Goal: Task Accomplishment & Management: Use online tool/utility

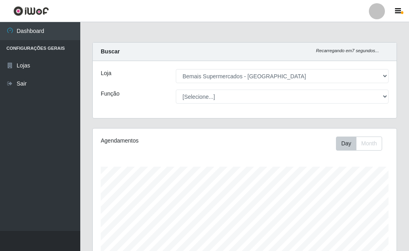
select select "249"
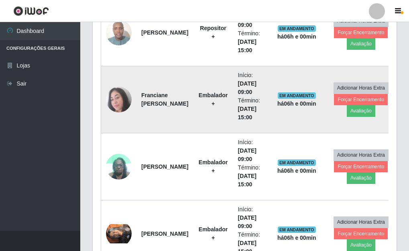
scroll to position [260, 0]
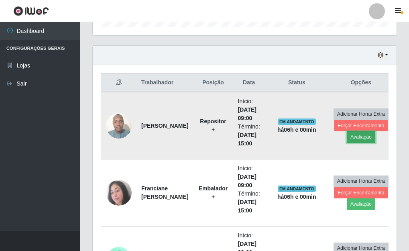
click at [361, 137] on button "Avaliação" at bounding box center [361, 136] width 28 height 11
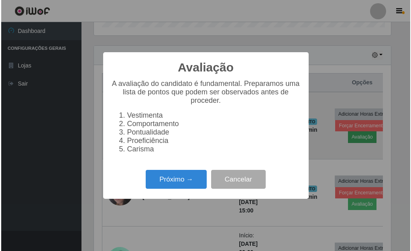
scroll to position [166, 299]
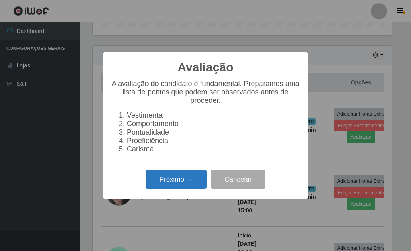
click at [192, 185] on button "Próximo →" at bounding box center [176, 179] width 61 height 19
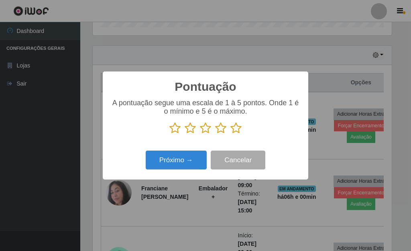
click at [237, 130] on icon at bounding box center [235, 128] width 11 height 12
click at [230, 134] on input "radio" at bounding box center [230, 134] width 0 height 0
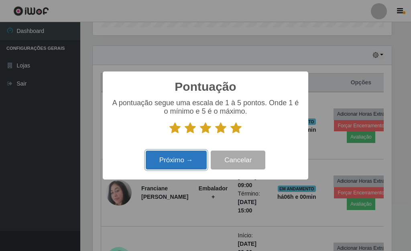
click at [185, 160] on button "Próximo →" at bounding box center [176, 159] width 61 height 19
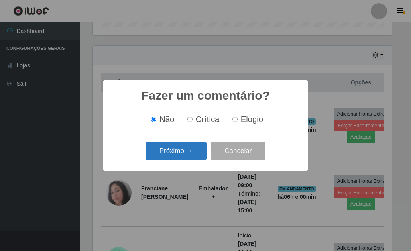
click at [188, 152] on button "Próximo →" at bounding box center [176, 151] width 61 height 19
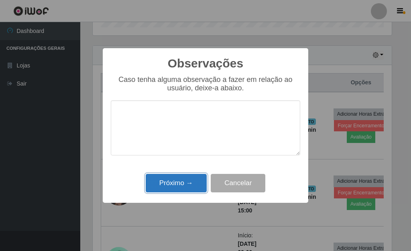
click at [185, 187] on button "Próximo →" at bounding box center [176, 183] width 61 height 19
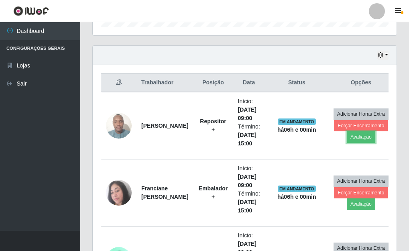
scroll to position [166, 304]
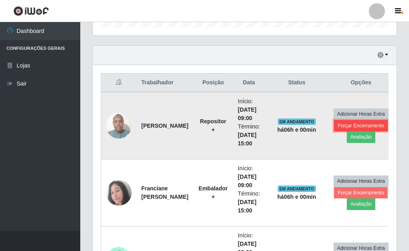
click at [337, 127] on button "Forçar Encerramento" at bounding box center [361, 125] width 54 height 11
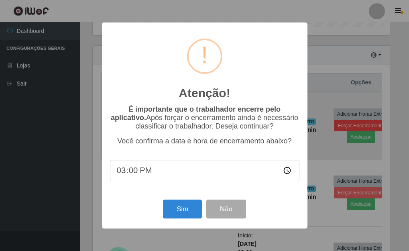
scroll to position [166, 299]
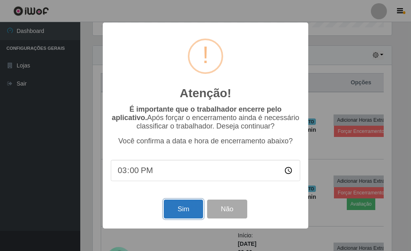
click at [186, 208] on button "Sim" at bounding box center [183, 208] width 39 height 19
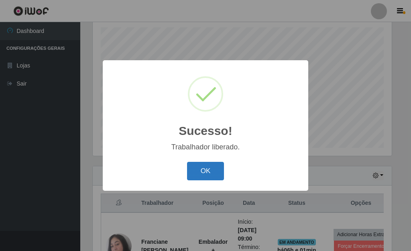
click at [207, 171] on button "OK" at bounding box center [205, 171] width 37 height 19
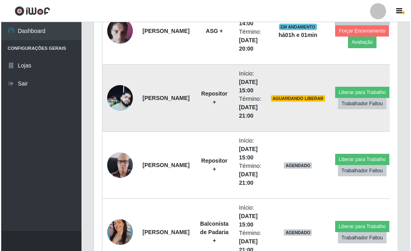
scroll to position [821, 0]
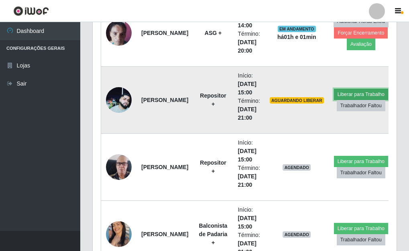
click at [344, 93] on button "Liberar para Trabalho" at bounding box center [361, 94] width 54 height 11
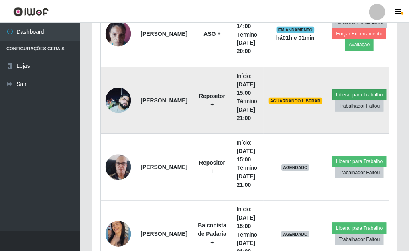
scroll to position [166, 299]
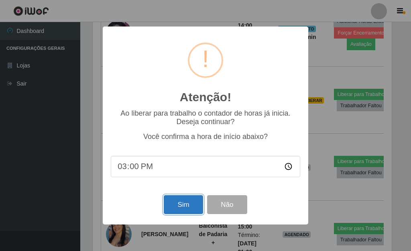
click at [182, 208] on button "Sim" at bounding box center [183, 204] width 39 height 19
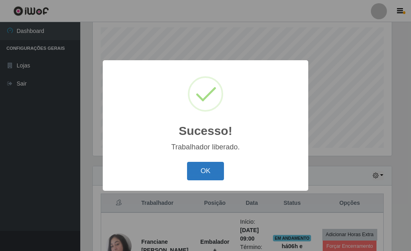
click at [200, 172] on button "OK" at bounding box center [205, 171] width 37 height 19
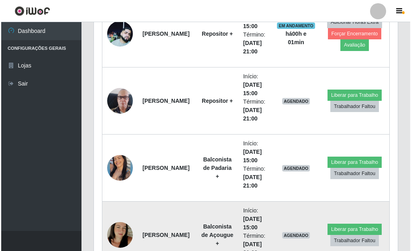
scroll to position [861, 0]
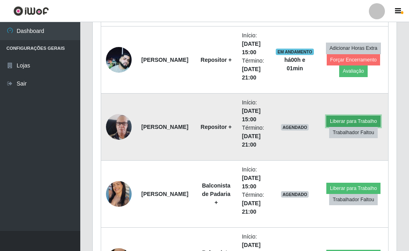
click at [339, 118] on button "Liberar para Trabalho" at bounding box center [353, 121] width 54 height 11
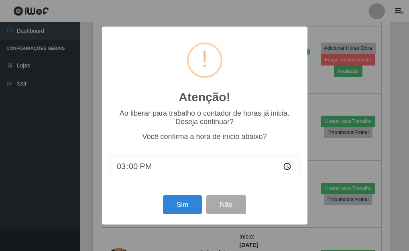
scroll to position [166, 299]
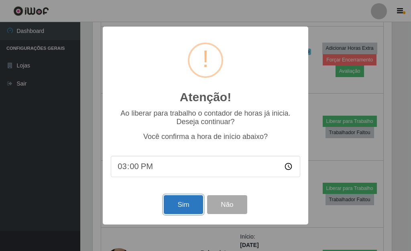
click at [179, 203] on button "Sim" at bounding box center [183, 204] width 39 height 19
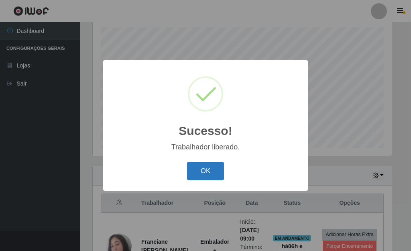
click at [209, 170] on button "OK" at bounding box center [205, 171] width 37 height 19
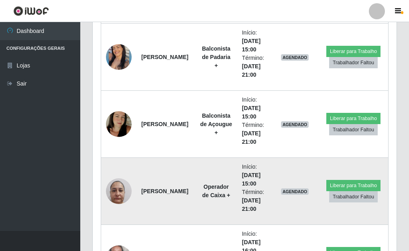
scroll to position [0, 0]
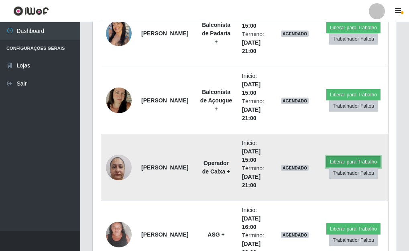
click at [339, 158] on button "Liberar para Trabalho" at bounding box center [353, 161] width 54 height 11
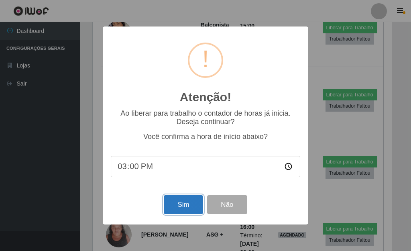
click at [185, 203] on button "Sim" at bounding box center [183, 204] width 39 height 19
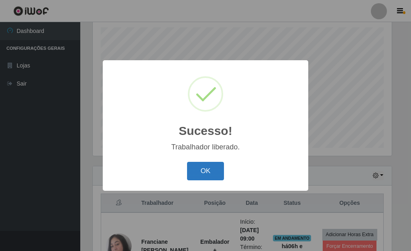
click at [202, 164] on button "OK" at bounding box center [205, 171] width 37 height 19
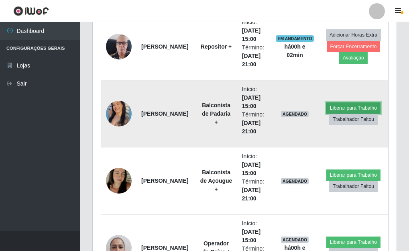
click at [345, 105] on button "Liberar para Trabalho" at bounding box center [353, 107] width 54 height 11
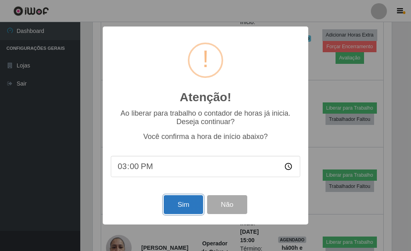
click at [187, 209] on button "Sim" at bounding box center [183, 204] width 39 height 19
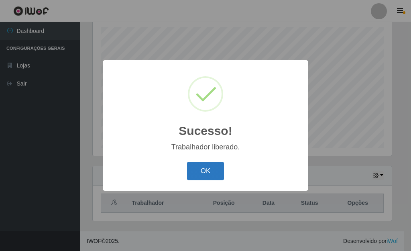
click at [198, 171] on button "OK" at bounding box center [205, 171] width 37 height 19
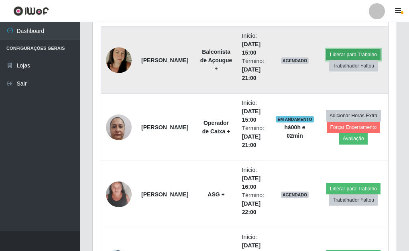
click at [330, 50] on button "Liberar para Trabalho" at bounding box center [353, 54] width 54 height 11
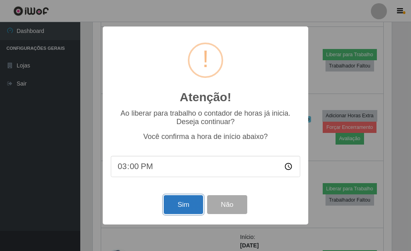
click at [184, 199] on button "Sim" at bounding box center [183, 204] width 39 height 19
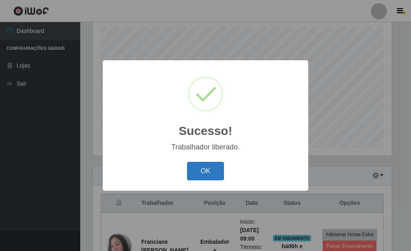
click at [205, 178] on button "OK" at bounding box center [205, 171] width 37 height 19
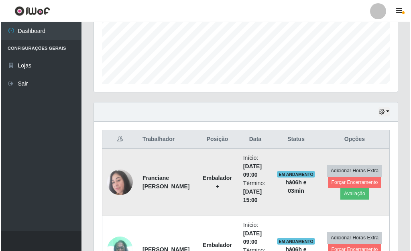
scroll to position [219, 0]
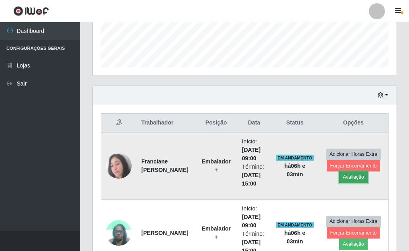
click at [345, 175] on button "Avaliação" at bounding box center [353, 176] width 28 height 11
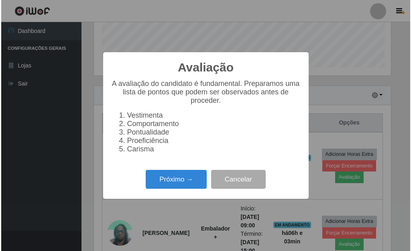
scroll to position [166, 299]
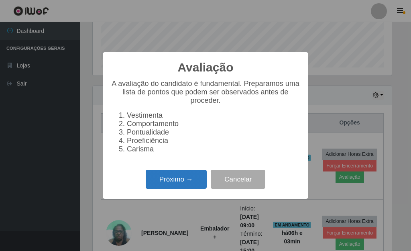
click at [182, 178] on button "Próximo →" at bounding box center [176, 179] width 61 height 19
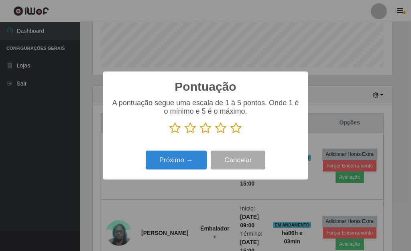
scroll to position [400940, 400808]
click at [238, 130] on icon at bounding box center [235, 128] width 11 height 12
click at [230, 134] on input "radio" at bounding box center [230, 134] width 0 height 0
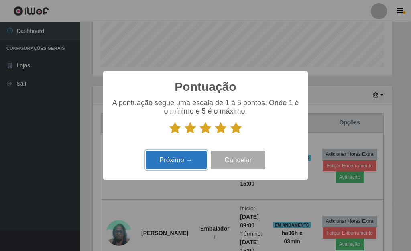
click at [193, 160] on button "Próximo →" at bounding box center [176, 159] width 61 height 19
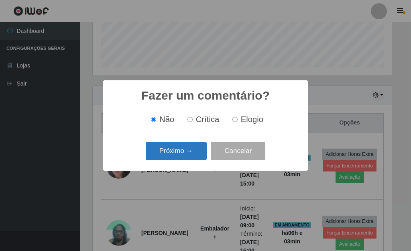
click at [198, 150] on button "Próximo →" at bounding box center [176, 151] width 61 height 19
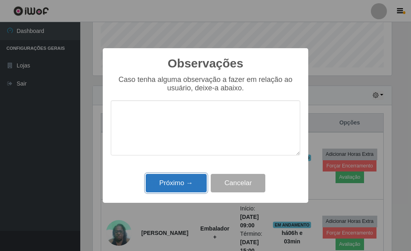
click at [183, 180] on button "Próximo →" at bounding box center [176, 183] width 61 height 19
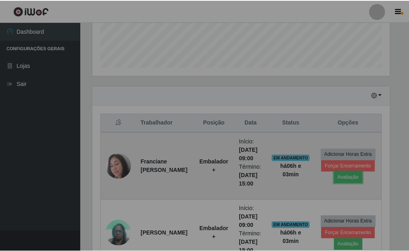
scroll to position [166, 304]
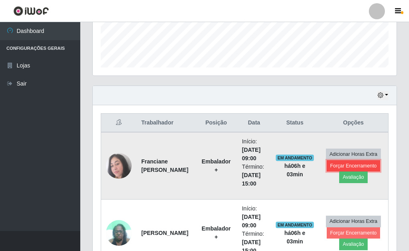
click at [340, 164] on button "Forçar Encerramento" at bounding box center [354, 165] width 54 height 11
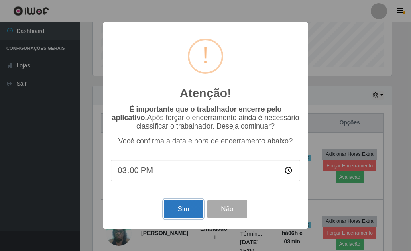
click at [178, 208] on button "Sim" at bounding box center [183, 208] width 39 height 19
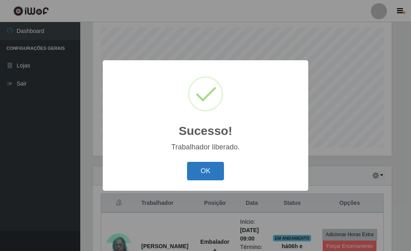
click at [206, 175] on button "OK" at bounding box center [205, 171] width 37 height 19
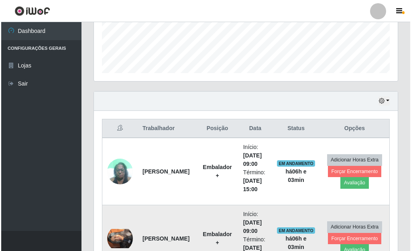
scroll to position [219, 0]
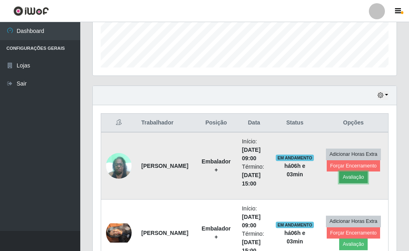
click at [347, 176] on button "Avaliação" at bounding box center [353, 176] width 28 height 11
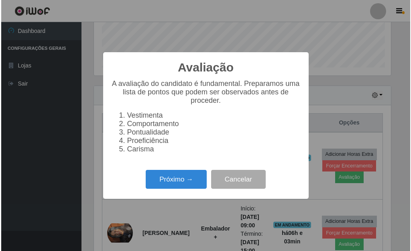
scroll to position [166, 299]
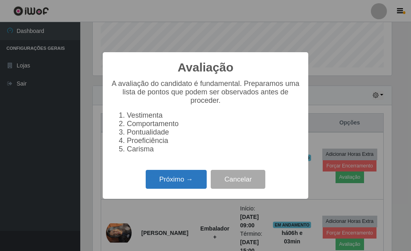
click at [185, 181] on button "Próximo →" at bounding box center [176, 179] width 61 height 19
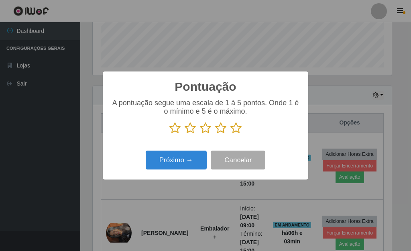
scroll to position [400940, 400808]
click at [237, 130] on icon at bounding box center [235, 128] width 11 height 12
click at [230, 134] on input "radio" at bounding box center [230, 134] width 0 height 0
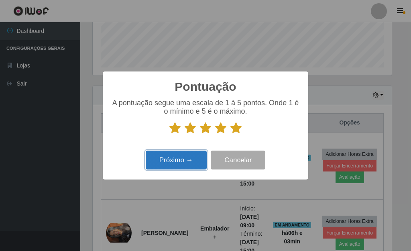
click at [178, 161] on button "Próximo →" at bounding box center [176, 159] width 61 height 19
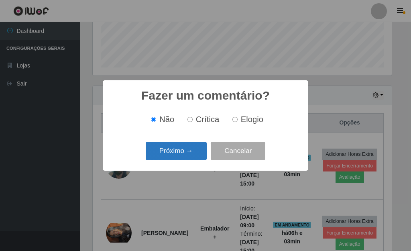
click at [188, 147] on button "Próximo →" at bounding box center [176, 151] width 61 height 19
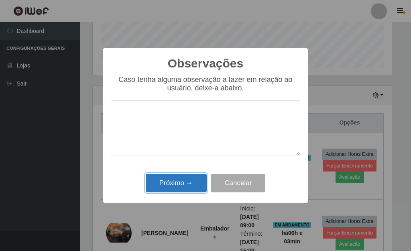
click at [181, 175] on button "Próximo →" at bounding box center [176, 183] width 61 height 19
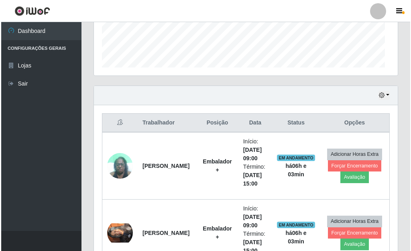
scroll to position [166, 304]
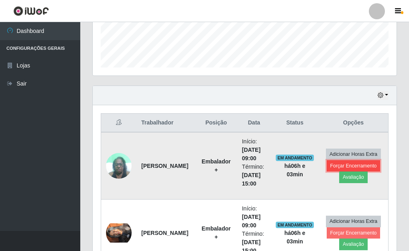
click at [333, 165] on button "Forçar Encerramento" at bounding box center [354, 165] width 54 height 11
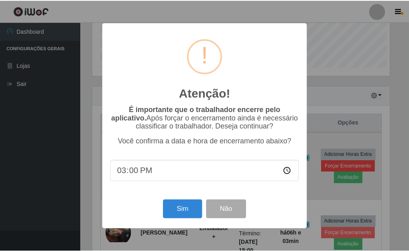
scroll to position [166, 299]
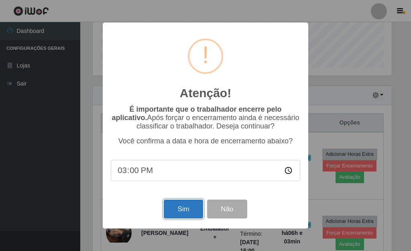
click at [187, 211] on button "Sim" at bounding box center [183, 208] width 39 height 19
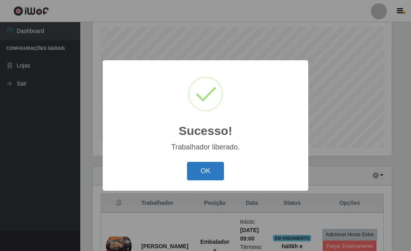
click at [208, 165] on button "OK" at bounding box center [205, 171] width 37 height 19
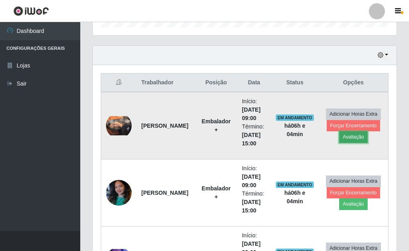
click at [343, 136] on button "Avaliação" at bounding box center [353, 136] width 28 height 11
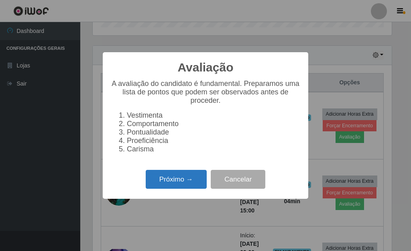
drag, startPoint x: 178, startPoint y: 178, endPoint x: 188, endPoint y: 176, distance: 9.8
click at [188, 176] on button "Próximo →" at bounding box center [176, 179] width 61 height 19
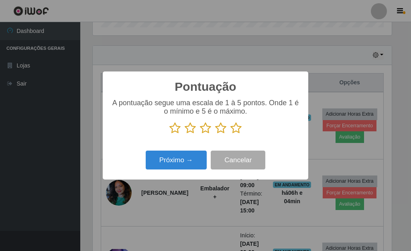
click at [235, 128] on icon at bounding box center [235, 128] width 11 height 12
click at [230, 134] on input "radio" at bounding box center [230, 134] width 0 height 0
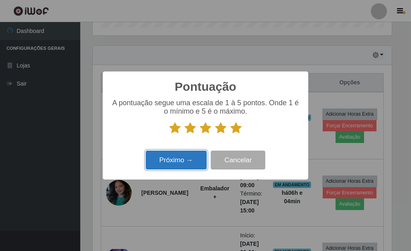
click at [191, 157] on button "Próximo →" at bounding box center [176, 159] width 61 height 19
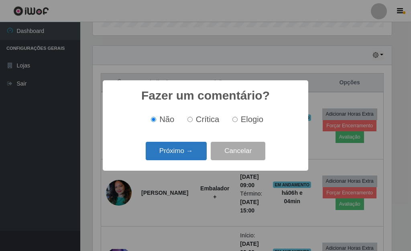
click at [192, 152] on button "Próximo →" at bounding box center [176, 151] width 61 height 19
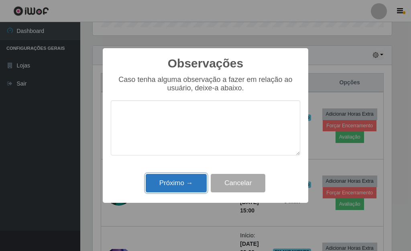
click at [188, 180] on button "Próximo →" at bounding box center [176, 183] width 61 height 19
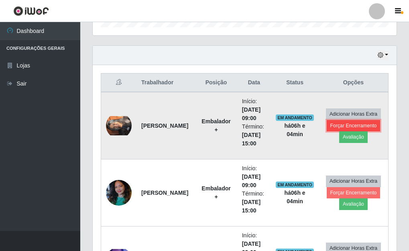
click at [345, 125] on button "Forçar Encerramento" at bounding box center [354, 125] width 54 height 11
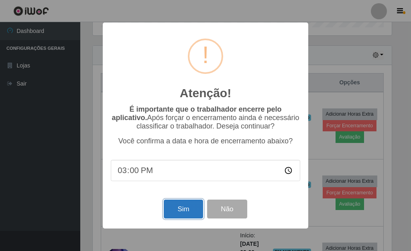
click at [184, 211] on button "Sim" at bounding box center [183, 208] width 39 height 19
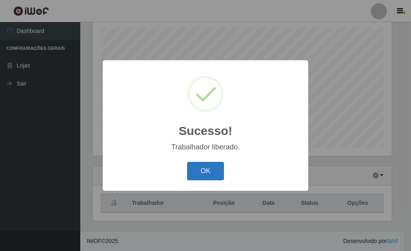
click at [206, 170] on button "OK" at bounding box center [205, 171] width 37 height 19
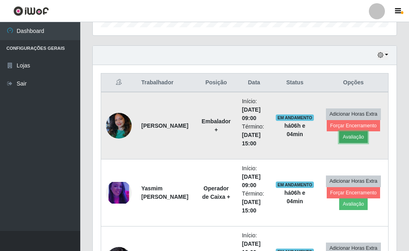
click at [347, 135] on button "Avaliação" at bounding box center [353, 136] width 28 height 11
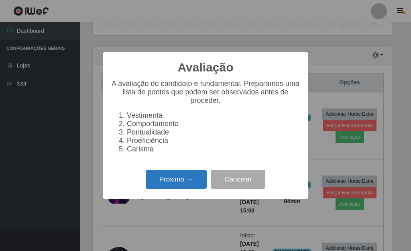
click at [189, 182] on button "Próximo →" at bounding box center [176, 179] width 61 height 19
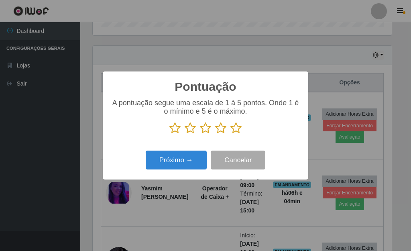
click at [237, 129] on icon at bounding box center [235, 128] width 11 height 12
click at [230, 134] on input "radio" at bounding box center [230, 134] width 0 height 0
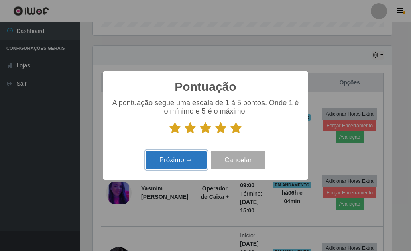
click at [195, 160] on button "Próximo →" at bounding box center [176, 159] width 61 height 19
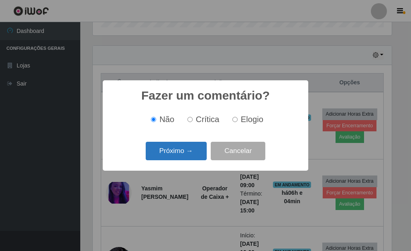
click at [191, 151] on button "Próximo →" at bounding box center [176, 151] width 61 height 19
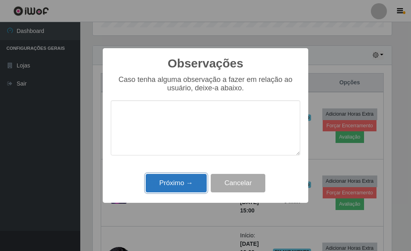
drag, startPoint x: 202, startPoint y: 184, endPoint x: 199, endPoint y: 179, distance: 5.6
click at [199, 179] on button "Próximo →" at bounding box center [176, 183] width 61 height 19
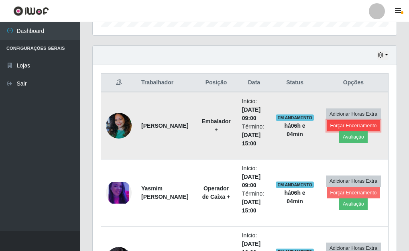
click at [341, 126] on button "Forçar Encerramento" at bounding box center [354, 125] width 54 height 11
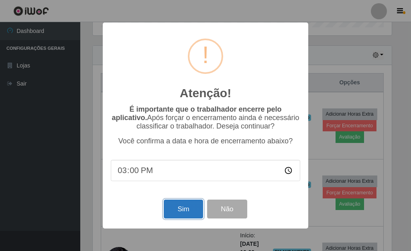
click at [180, 204] on button "Sim" at bounding box center [183, 208] width 39 height 19
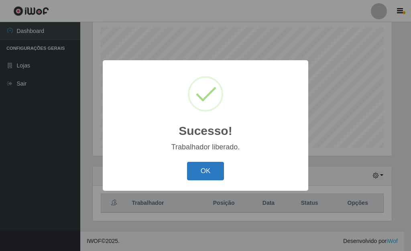
click at [204, 170] on button "OK" at bounding box center [205, 171] width 37 height 19
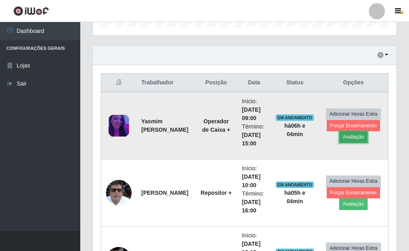
click at [345, 136] on button "Avaliação" at bounding box center [353, 136] width 28 height 11
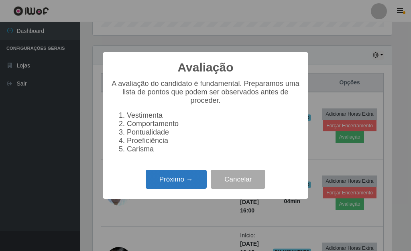
click at [172, 182] on button "Próximo →" at bounding box center [176, 179] width 61 height 19
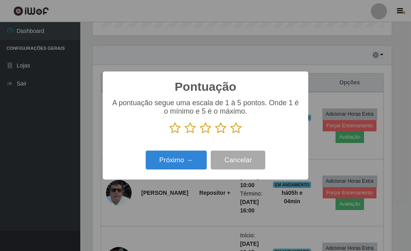
click at [235, 128] on icon at bounding box center [235, 128] width 11 height 12
click at [230, 134] on input "radio" at bounding box center [230, 134] width 0 height 0
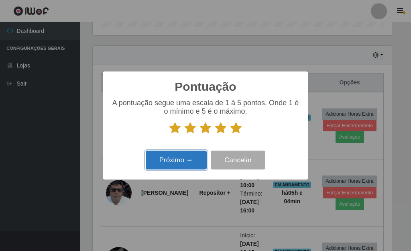
click at [183, 160] on button "Próximo →" at bounding box center [176, 159] width 61 height 19
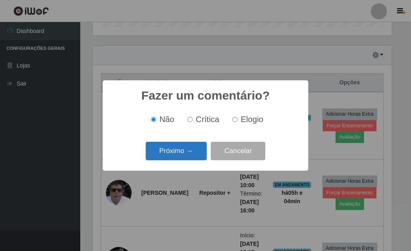
click at [184, 156] on button "Próximo →" at bounding box center [176, 151] width 61 height 19
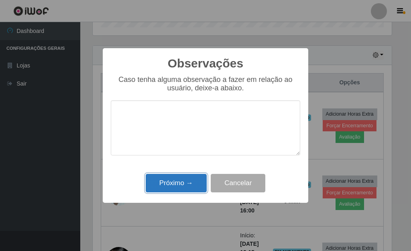
click at [189, 181] on button "Próximo →" at bounding box center [176, 183] width 61 height 19
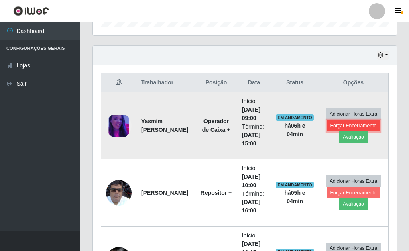
click at [336, 126] on button "Forçar Encerramento" at bounding box center [354, 125] width 54 height 11
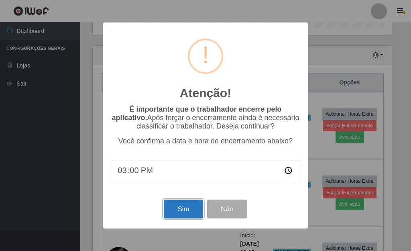
click at [172, 206] on button "Sim" at bounding box center [183, 208] width 39 height 19
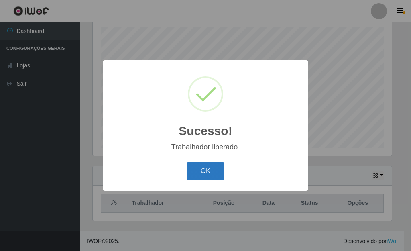
click at [202, 177] on button "OK" at bounding box center [205, 171] width 37 height 19
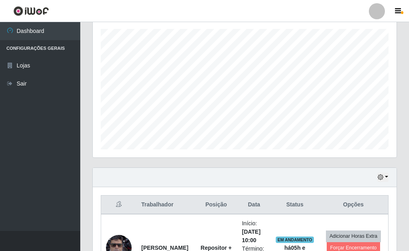
scroll to position [128, 0]
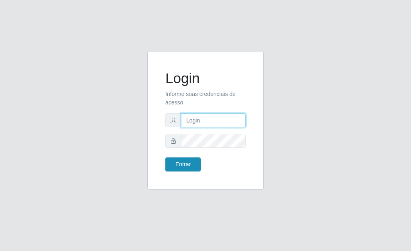
type input "adriana@bemais"
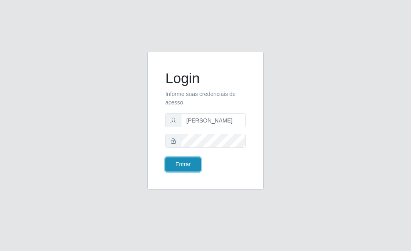
click at [182, 164] on button "Entrar" at bounding box center [182, 164] width 35 height 14
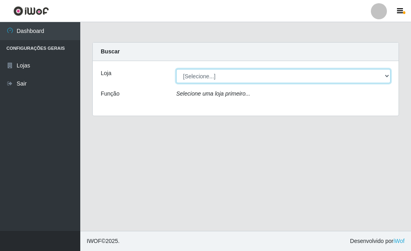
click at [202, 70] on select "[Selecione...] Bemais Supermercados - Três Ruas" at bounding box center [283, 76] width 214 height 14
select select "249"
click at [176, 69] on select "[Selecione...] Bemais Supermercados - Três Ruas" at bounding box center [283, 76] width 214 height 14
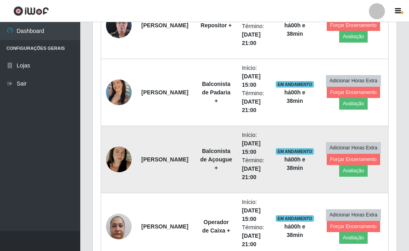
scroll to position [609, 0]
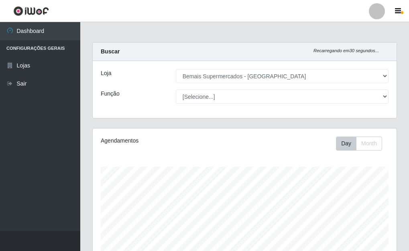
select select "249"
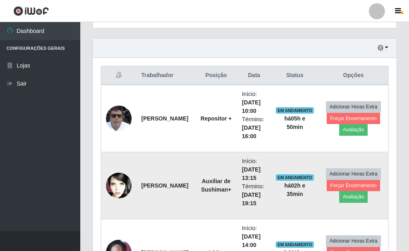
scroll to position [288, 0]
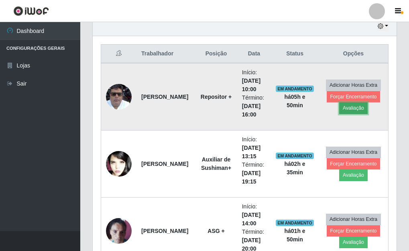
click at [350, 107] on button "Avaliação" at bounding box center [353, 107] width 28 height 11
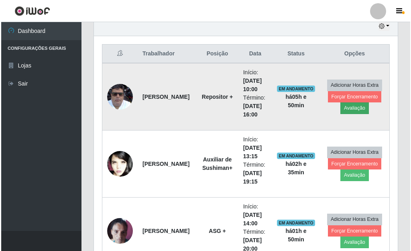
scroll to position [166, 299]
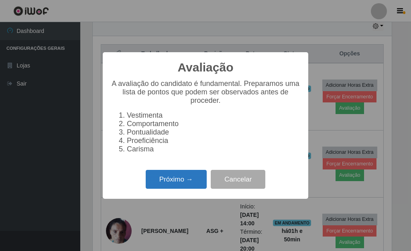
click at [181, 185] on button "Próximo →" at bounding box center [176, 179] width 61 height 19
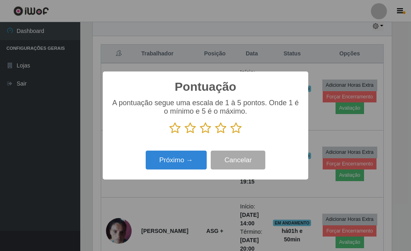
scroll to position [400940, 400808]
click at [235, 132] on icon at bounding box center [235, 128] width 11 height 12
click at [230, 134] on input "radio" at bounding box center [230, 134] width 0 height 0
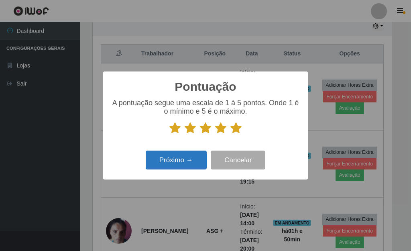
click at [176, 152] on div "Próximo → Cancelar" at bounding box center [205, 159] width 189 height 23
click at [177, 156] on button "Próximo →" at bounding box center [176, 159] width 61 height 19
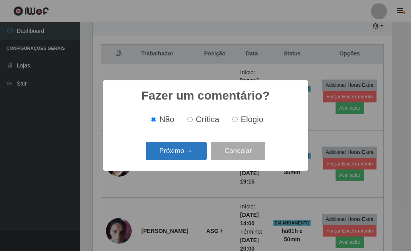
click at [180, 157] on button "Próximo →" at bounding box center [176, 151] width 61 height 19
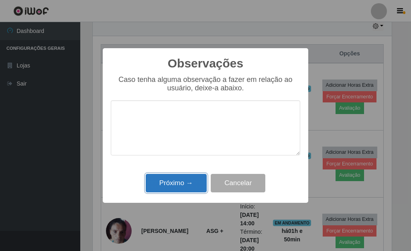
click at [181, 176] on button "Próximo →" at bounding box center [176, 183] width 61 height 19
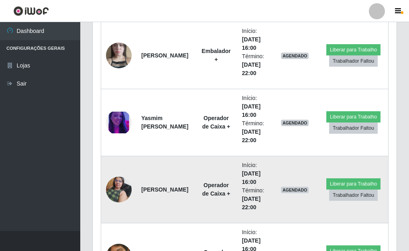
scroll to position [1131, 0]
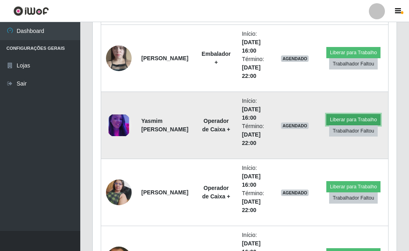
click at [341, 119] on button "Liberar para Trabalho" at bounding box center [353, 119] width 54 height 11
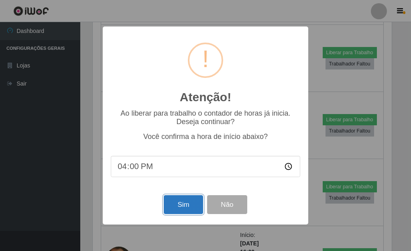
click at [194, 203] on button "Sim" at bounding box center [183, 204] width 39 height 19
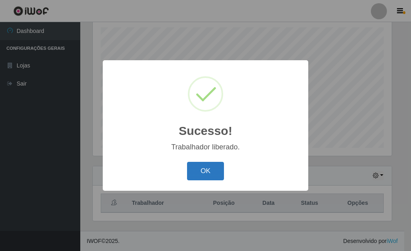
click at [197, 173] on button "OK" at bounding box center [205, 171] width 37 height 19
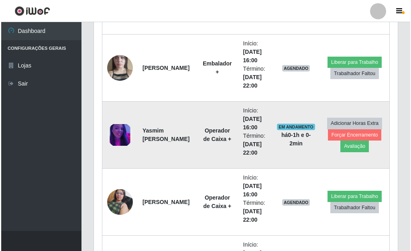
scroll to position [1211, 0]
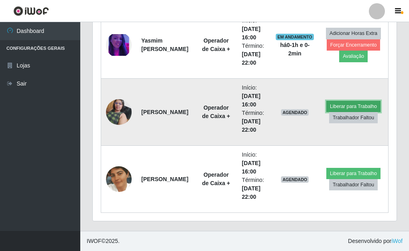
click at [358, 107] on button "Liberar para Trabalho" at bounding box center [353, 106] width 54 height 11
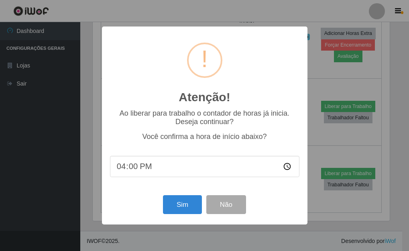
scroll to position [166, 299]
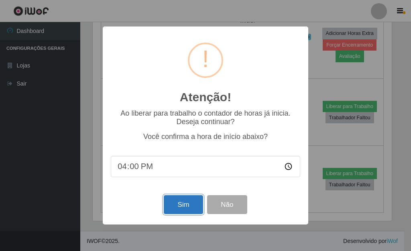
click at [186, 209] on button "Sim" at bounding box center [183, 204] width 39 height 19
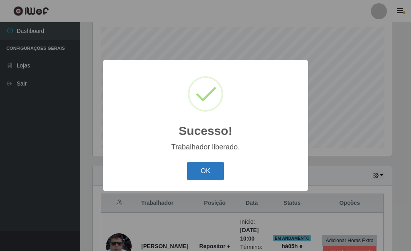
click at [209, 168] on button "OK" at bounding box center [205, 171] width 37 height 19
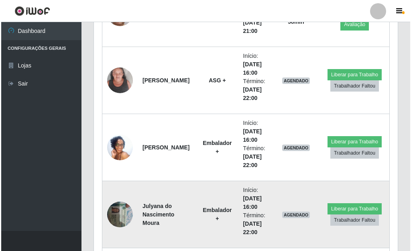
scroll to position [861, 0]
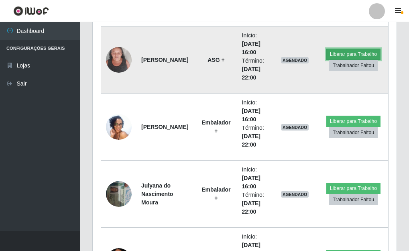
click at [363, 56] on button "Liberar para Trabalho" at bounding box center [353, 54] width 54 height 11
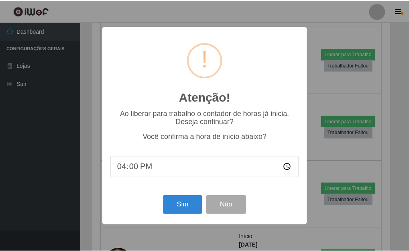
scroll to position [166, 299]
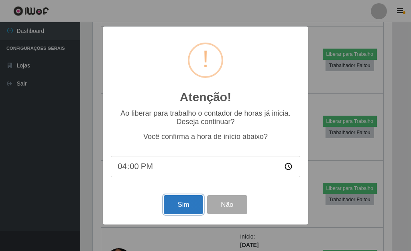
click at [187, 201] on button "Sim" at bounding box center [183, 204] width 39 height 19
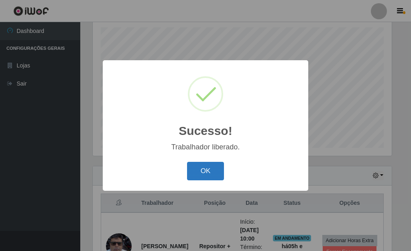
click at [205, 172] on button "OK" at bounding box center [205, 171] width 37 height 19
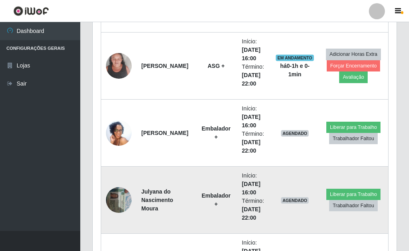
scroll to position [861, 0]
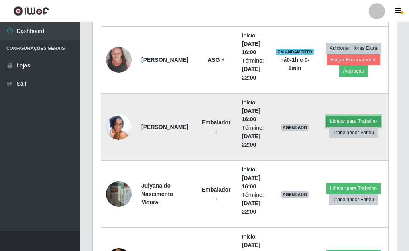
click at [343, 121] on button "Liberar para Trabalho" at bounding box center [353, 121] width 54 height 11
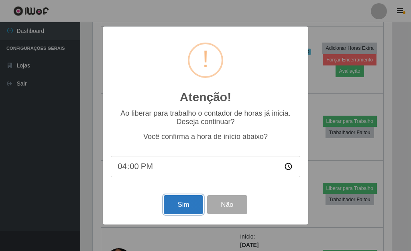
click at [187, 208] on button "Sim" at bounding box center [183, 204] width 39 height 19
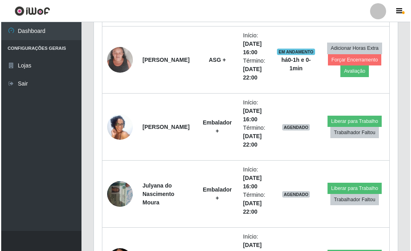
scroll to position [0, 0]
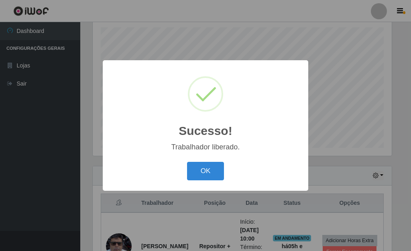
drag, startPoint x: 214, startPoint y: 174, endPoint x: 272, endPoint y: 185, distance: 58.9
click at [217, 174] on button "OK" at bounding box center [205, 171] width 37 height 19
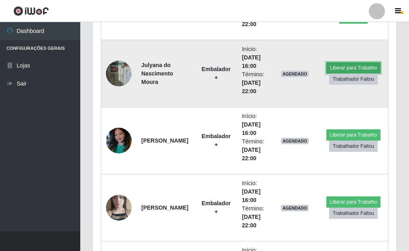
click at [361, 69] on button "Liberar para Trabalho" at bounding box center [353, 67] width 54 height 11
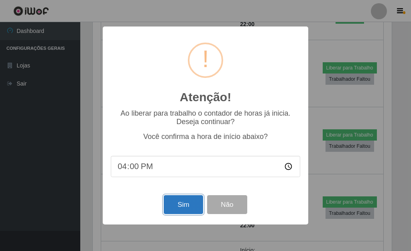
click at [177, 209] on button "Sim" at bounding box center [183, 204] width 39 height 19
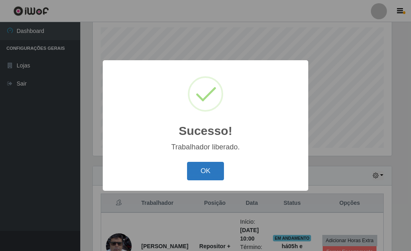
click at [209, 171] on button "OK" at bounding box center [205, 171] width 37 height 19
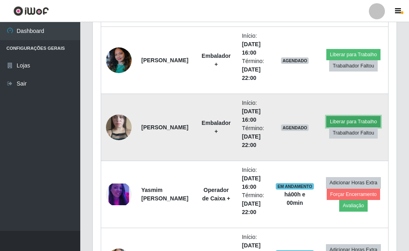
click at [350, 121] on button "Liberar para Trabalho" at bounding box center [353, 121] width 54 height 11
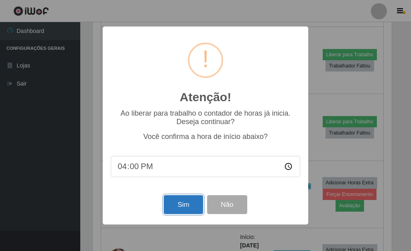
click at [183, 203] on button "Sim" at bounding box center [183, 204] width 39 height 19
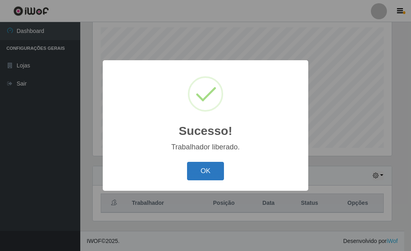
click at [208, 173] on button "OK" at bounding box center [205, 171] width 37 height 19
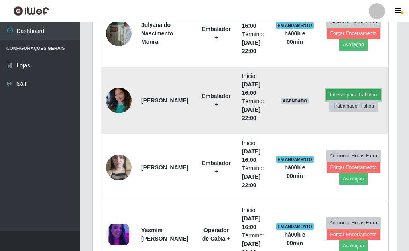
click at [351, 93] on button "Liberar para Trabalho" at bounding box center [353, 94] width 54 height 11
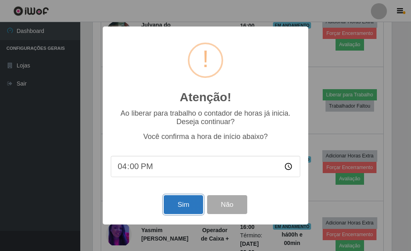
click at [182, 209] on button "Sim" at bounding box center [183, 204] width 39 height 19
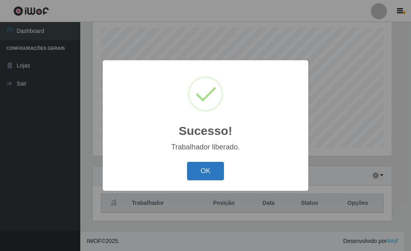
click at [212, 172] on button "OK" at bounding box center [205, 171] width 37 height 19
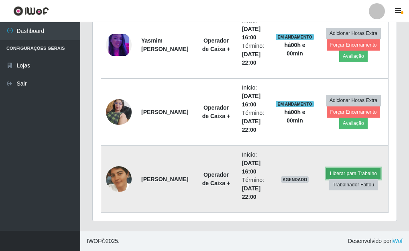
click at [347, 174] on button "Liberar para Trabalho" at bounding box center [353, 173] width 54 height 11
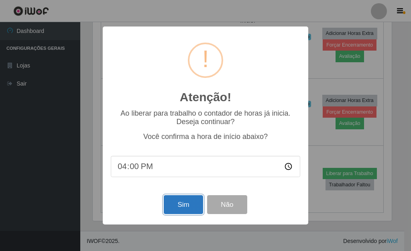
click at [185, 202] on button "Sim" at bounding box center [183, 204] width 39 height 19
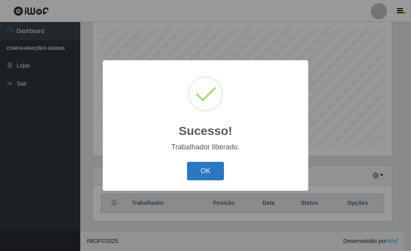
click at [209, 166] on button "OK" at bounding box center [205, 171] width 37 height 19
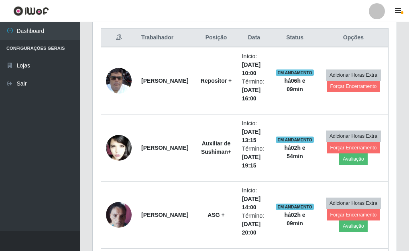
scroll to position [288, 0]
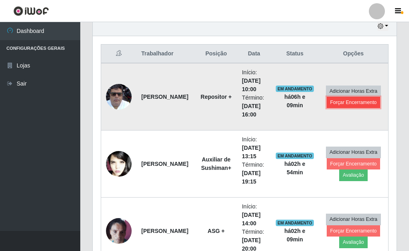
click at [369, 102] on button "Forçar Encerramento" at bounding box center [354, 102] width 54 height 11
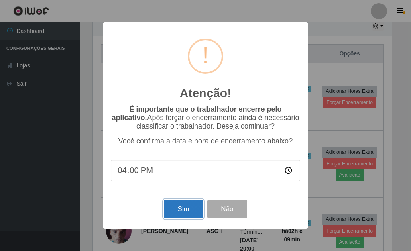
click at [185, 211] on button "Sim" at bounding box center [183, 208] width 39 height 19
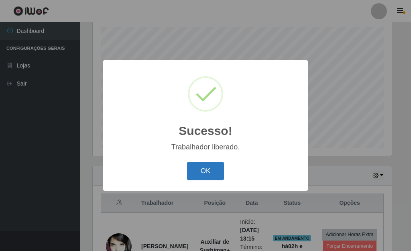
click at [191, 169] on button "OK" at bounding box center [205, 171] width 37 height 19
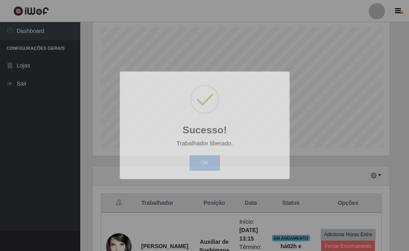
scroll to position [166, 304]
